Goal: Information Seeking & Learning: Learn about a topic

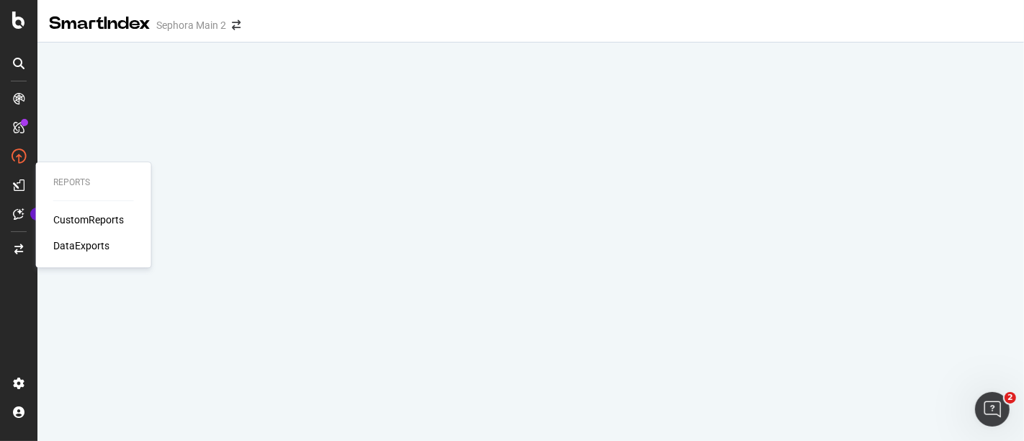
click at [98, 227] on div "CustomReports DataExports" at bounding box center [93, 232] width 81 height 40
click at [89, 218] on div "CustomReports" at bounding box center [88, 219] width 71 height 14
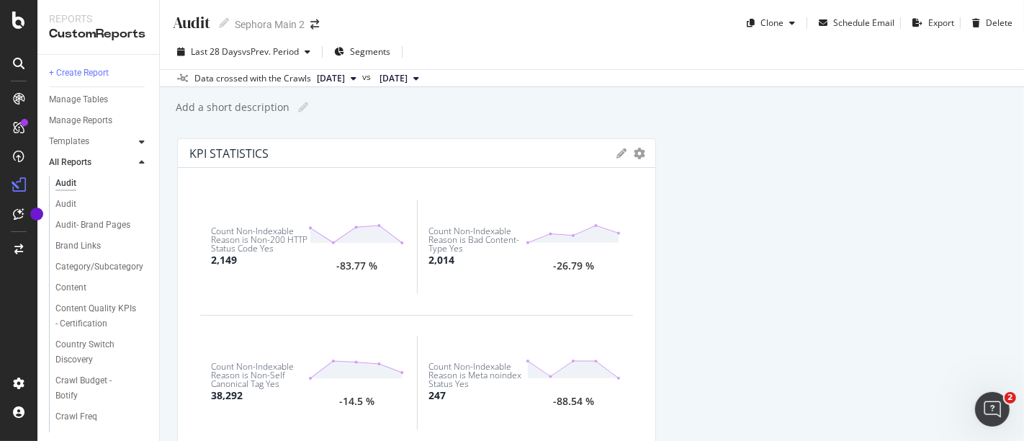
click at [139, 143] on icon at bounding box center [142, 141] width 6 height 9
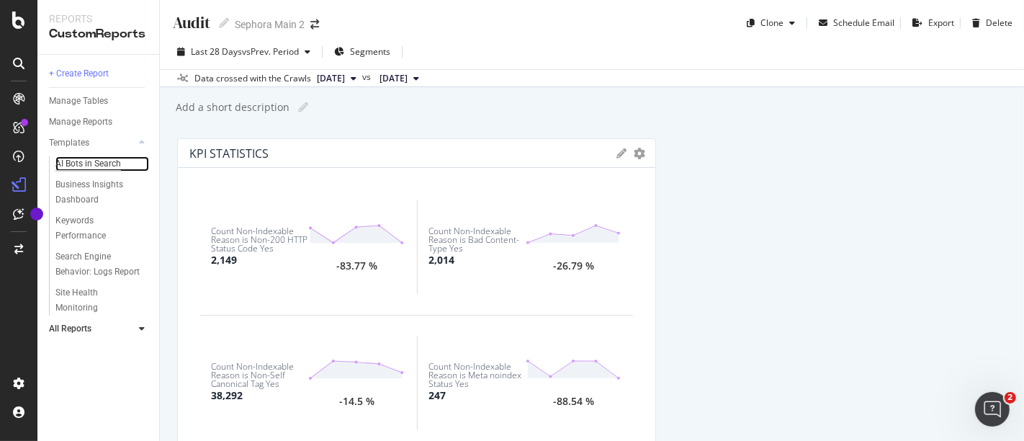
click at [106, 159] on div "AI Bots in Search" at bounding box center [88, 163] width 66 height 15
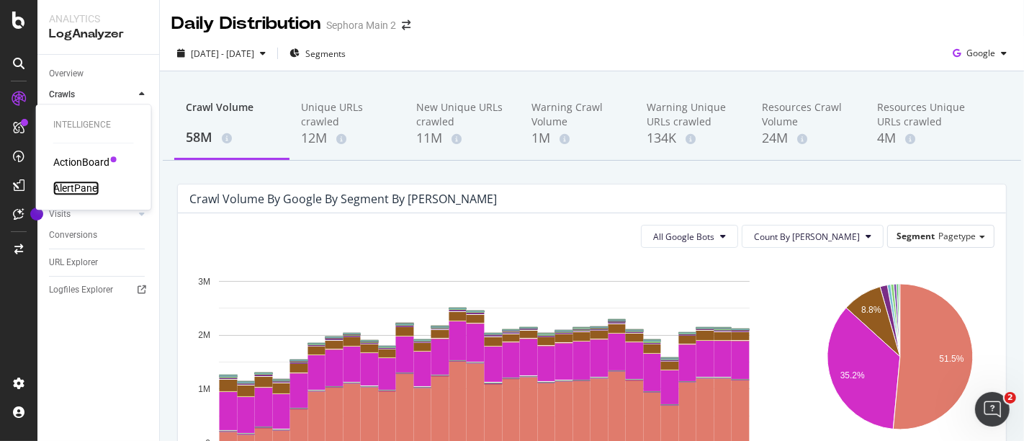
click at [92, 184] on div "AlertPanel" at bounding box center [76, 188] width 46 height 14
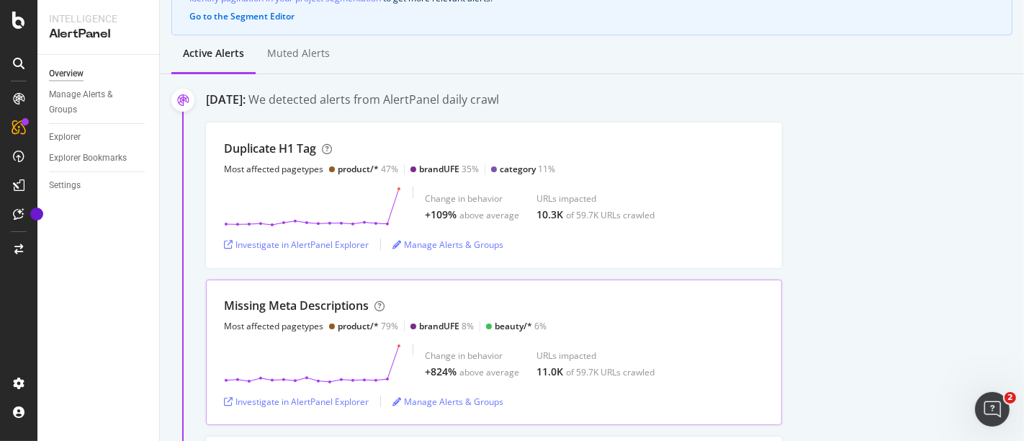
scroll to position [240, 0]
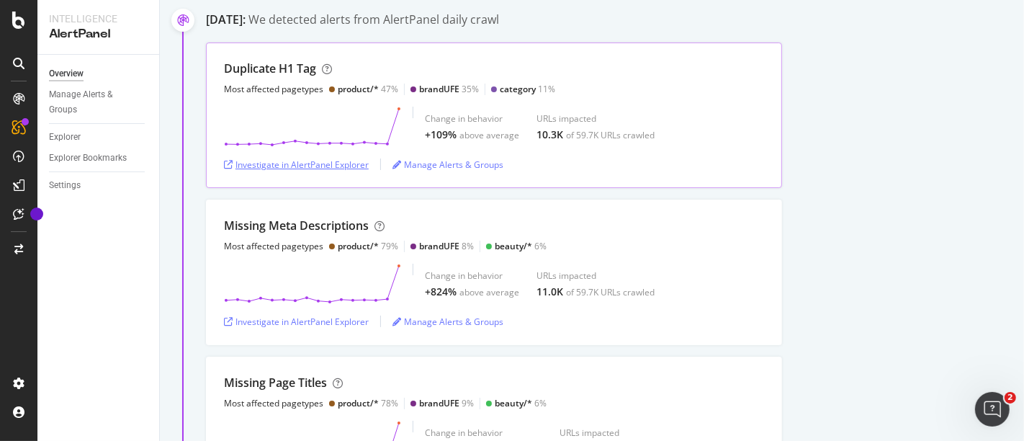
click at [342, 167] on div "Investigate in AlertPanel Explorer" at bounding box center [296, 164] width 145 height 12
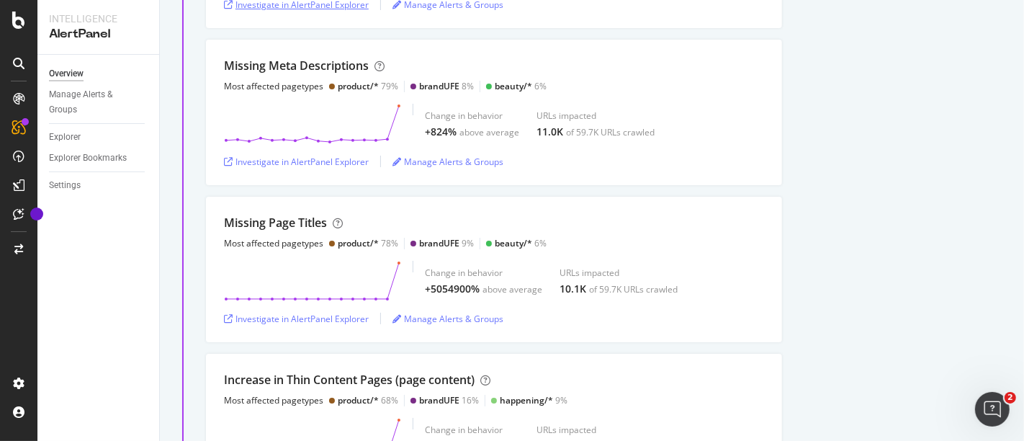
scroll to position [160, 0]
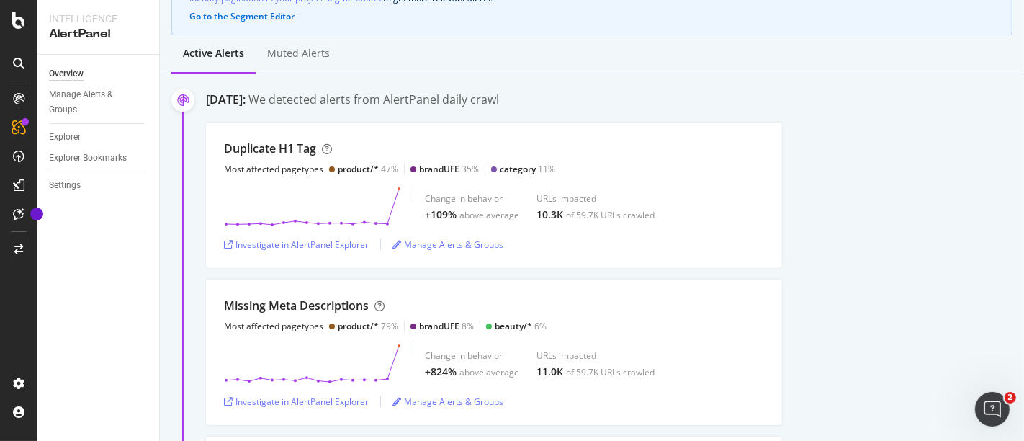
click at [918, 240] on div "Duplicate H1 Tag Most affected pagetypes product/* 47% brandUFE 35% category 11…" at bounding box center [615, 194] width 818 height 145
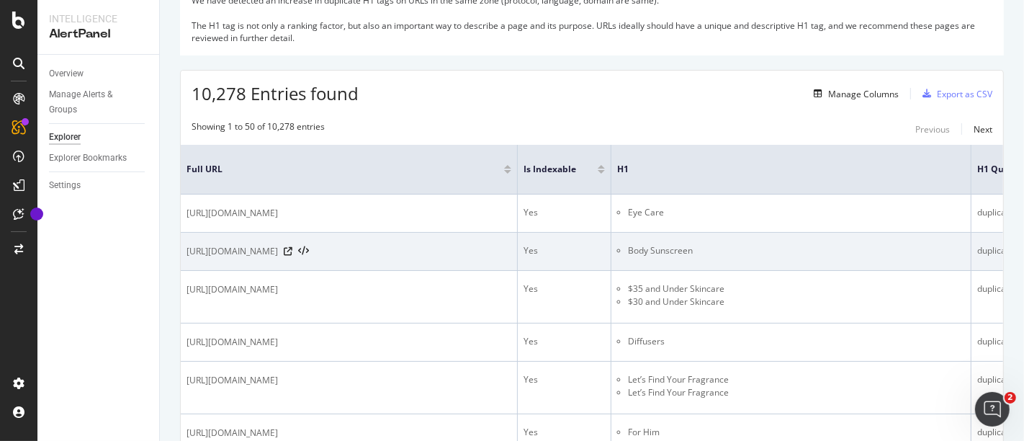
scroll to position [320, 0]
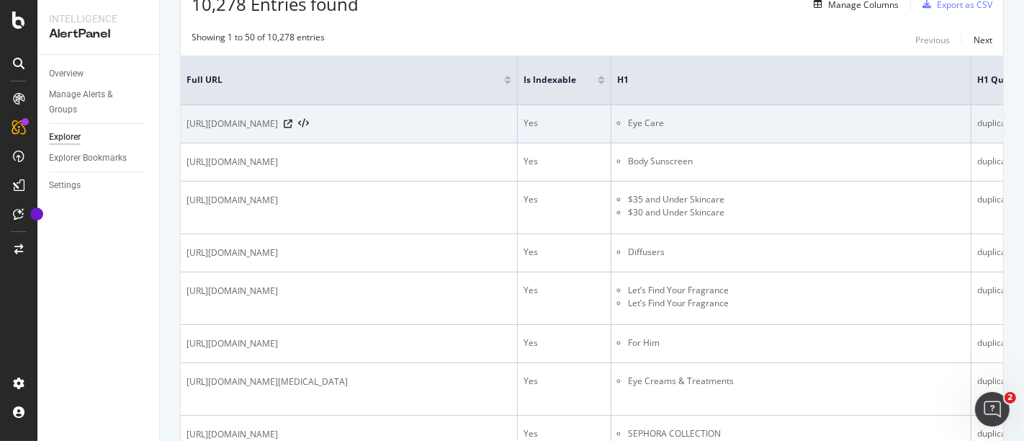
click at [860, 124] on li "Eye Care" at bounding box center [796, 123] width 337 height 13
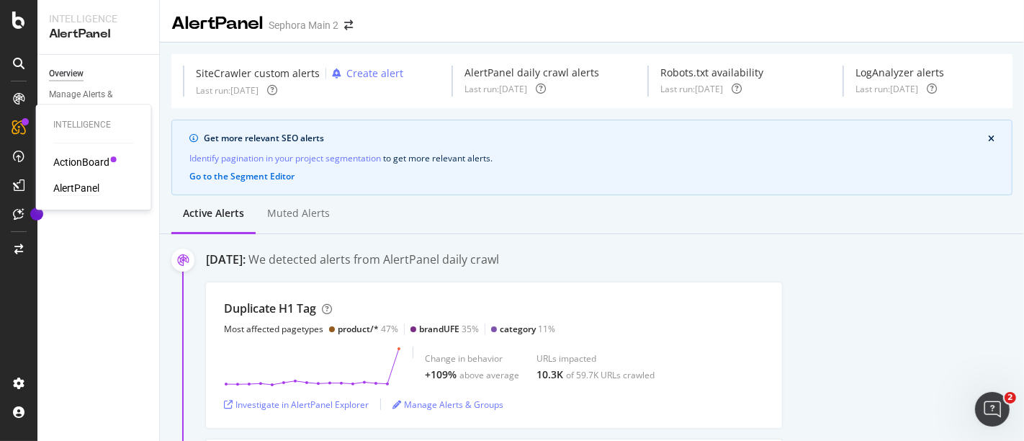
scroll to position [160, 0]
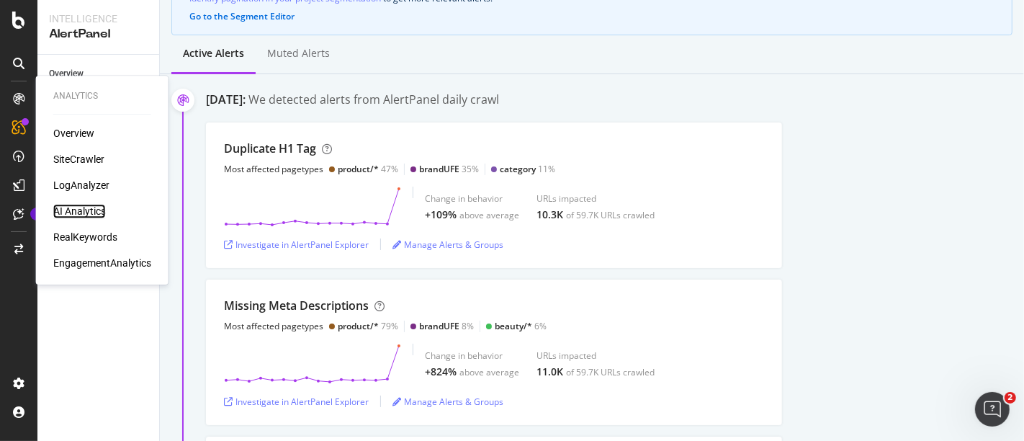
click at [99, 212] on div "AI Analytics" at bounding box center [79, 211] width 53 height 14
